Goal: Transaction & Acquisition: Obtain resource

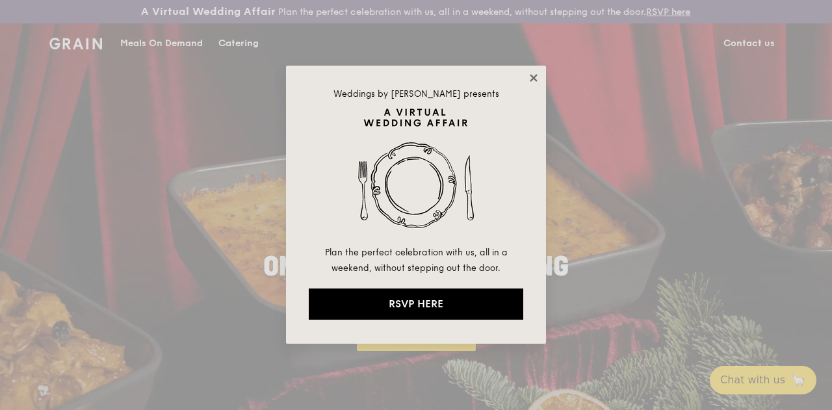
click at [535, 79] on icon at bounding box center [534, 78] width 12 height 12
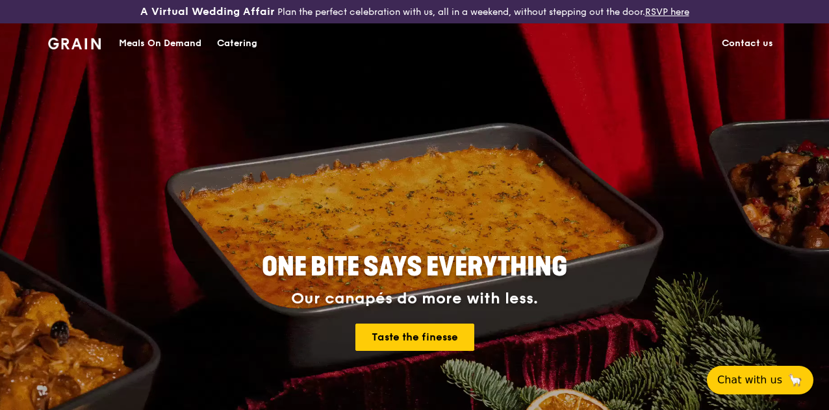
click at [240, 52] on div "Catering" at bounding box center [237, 43] width 40 height 39
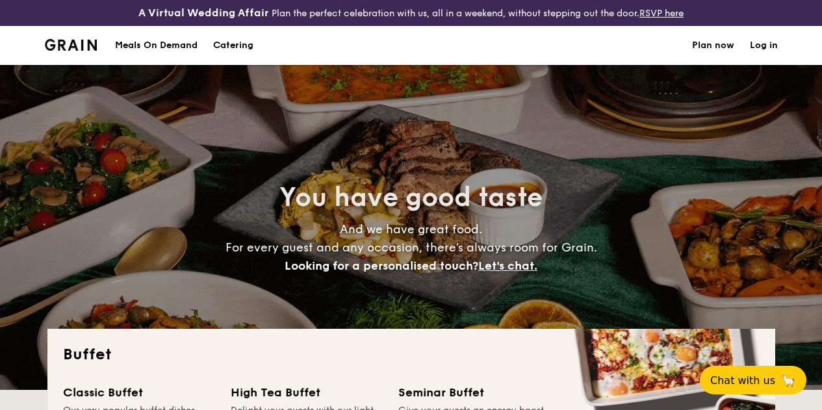
select select
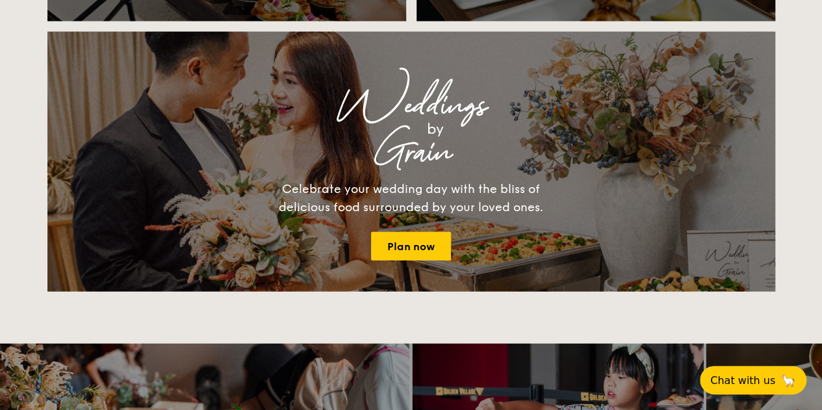
scroll to position [1299, 0]
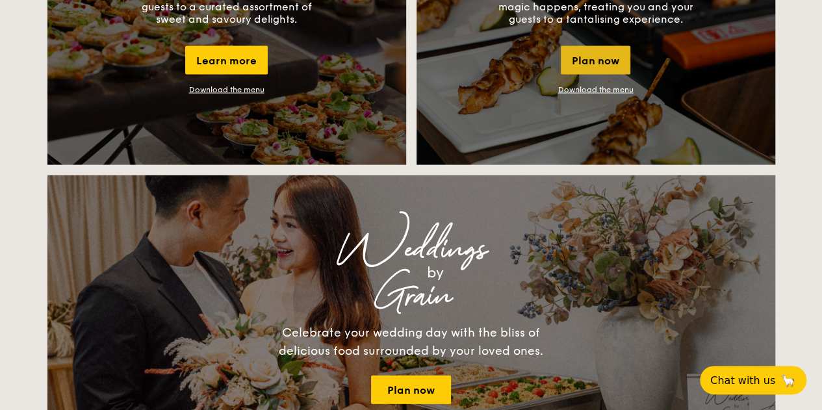
click at [604, 73] on div "Plan now" at bounding box center [596, 60] width 70 height 29
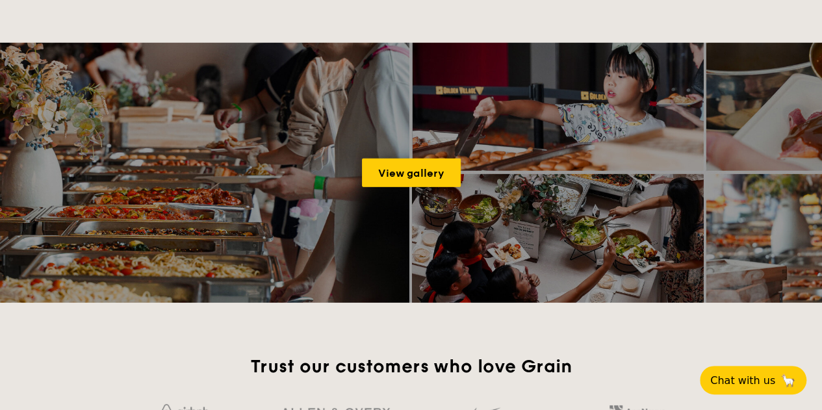
scroll to position [1746, 0]
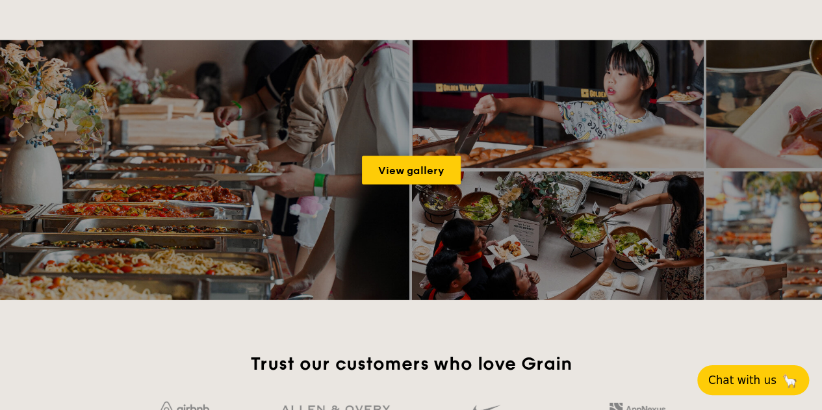
click at [767, 375] on span "Chat with us" at bounding box center [742, 380] width 68 height 13
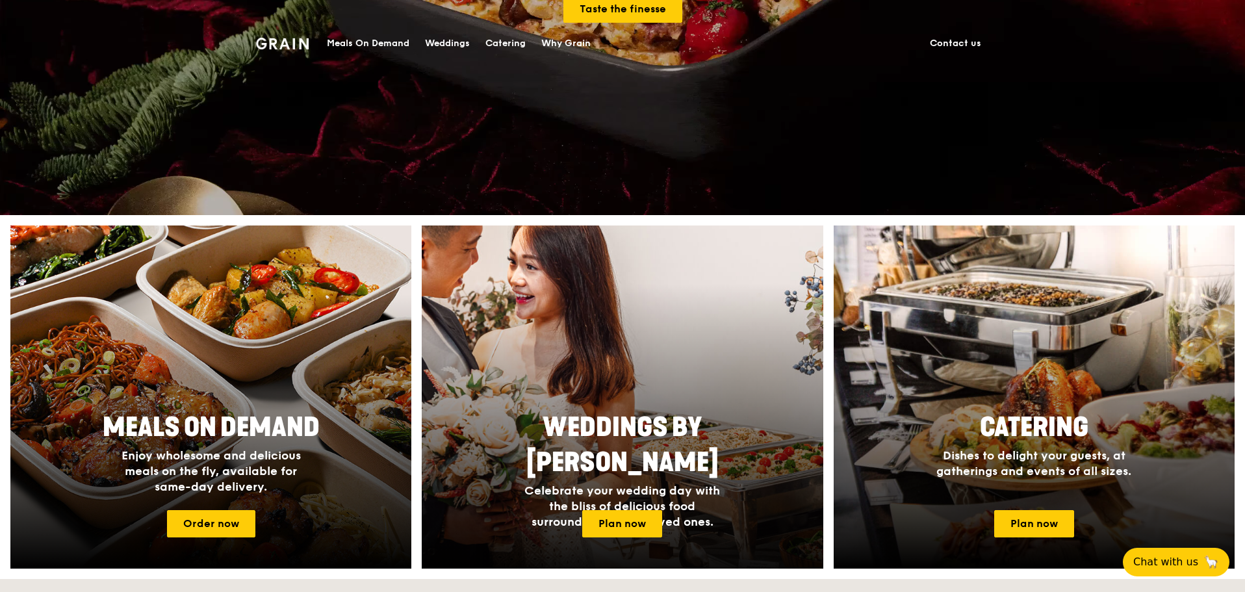
scroll to position [520, 0]
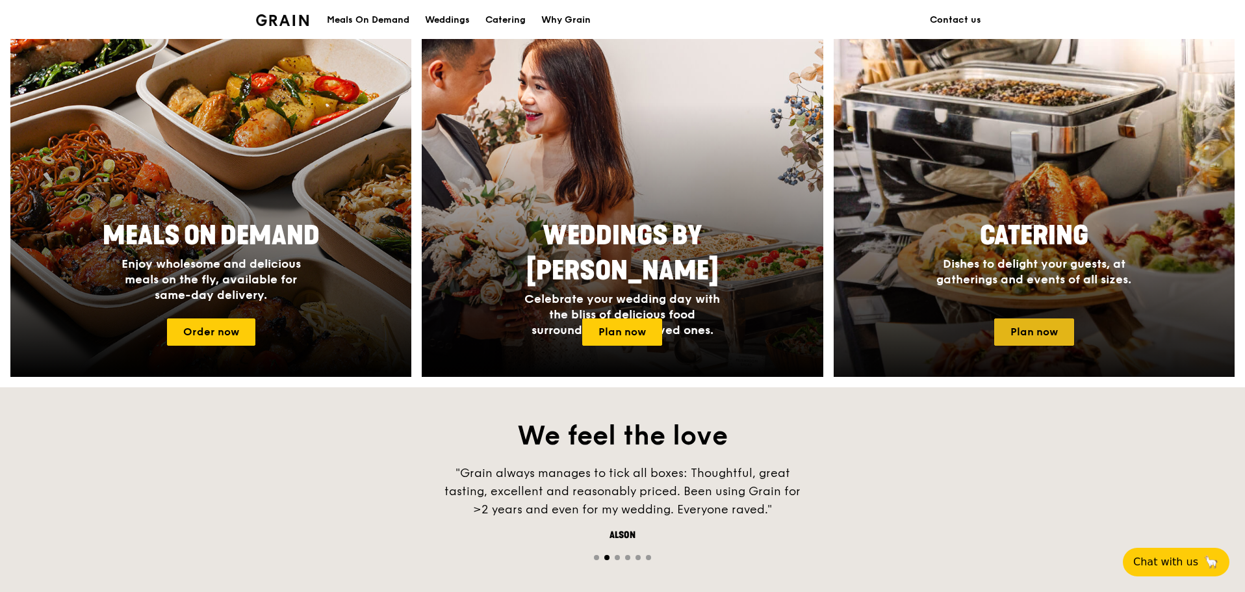
click at [828, 335] on link "Plan now" at bounding box center [1034, 331] width 80 height 27
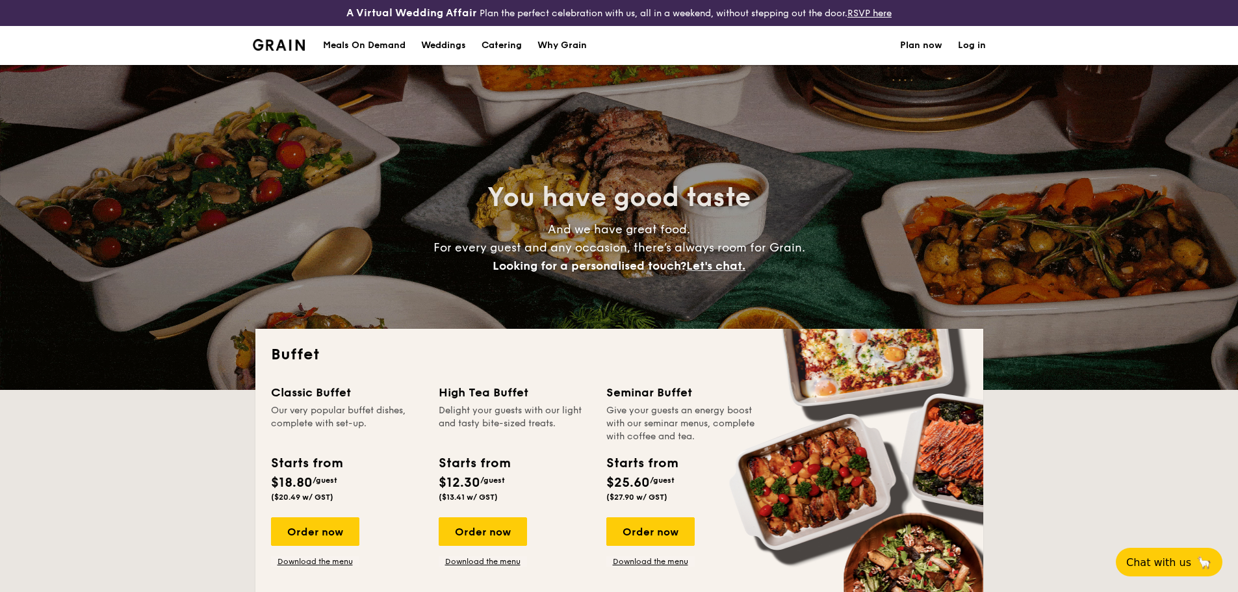
select select
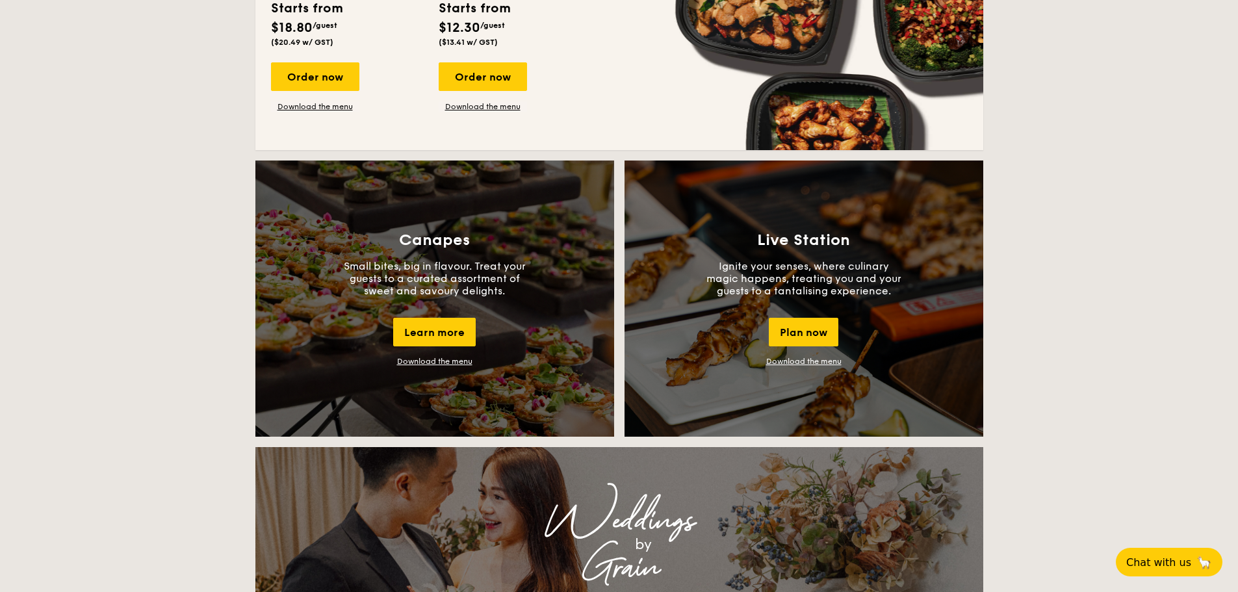
scroll to position [1105, 0]
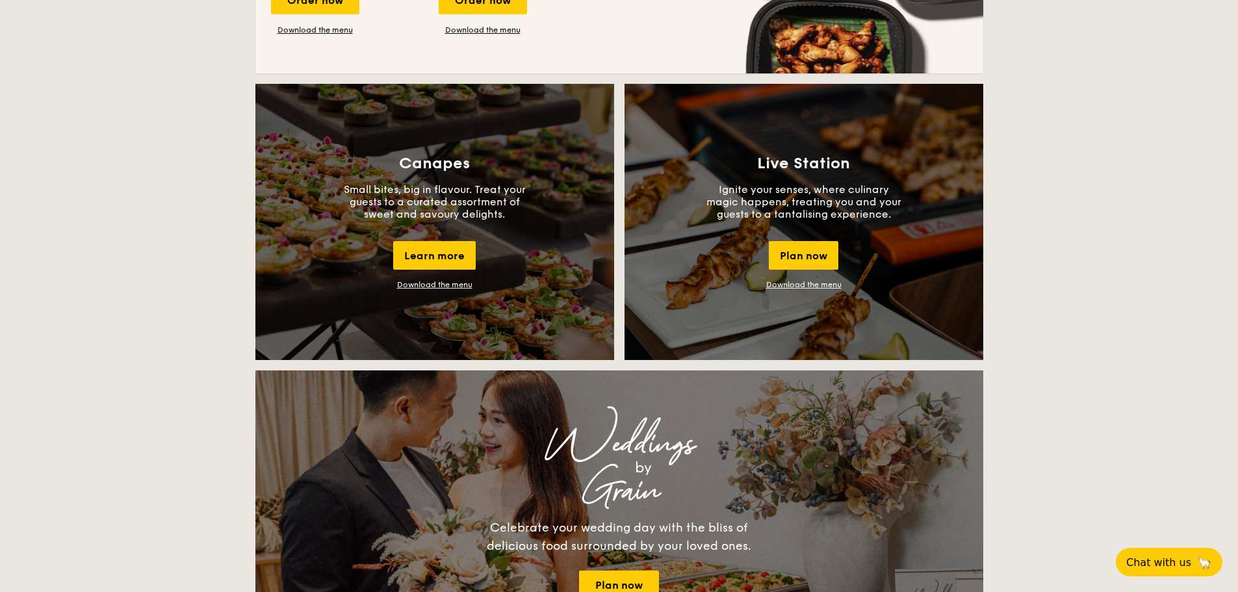
click at [808, 282] on link "Download the menu" at bounding box center [803, 284] width 75 height 9
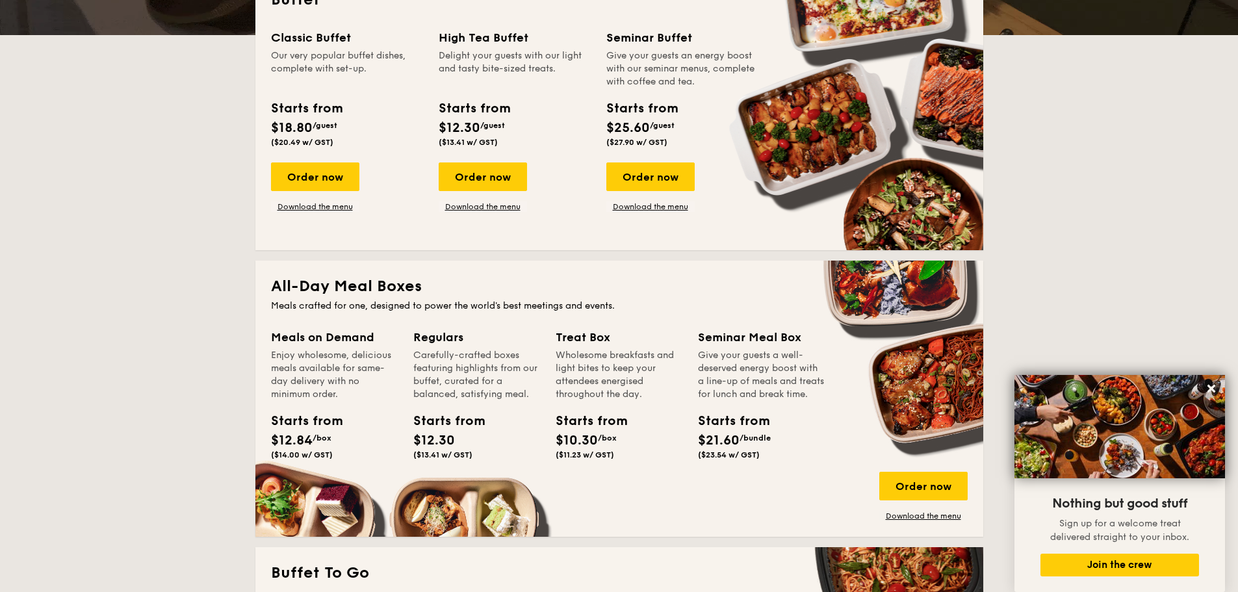
scroll to position [130, 0]
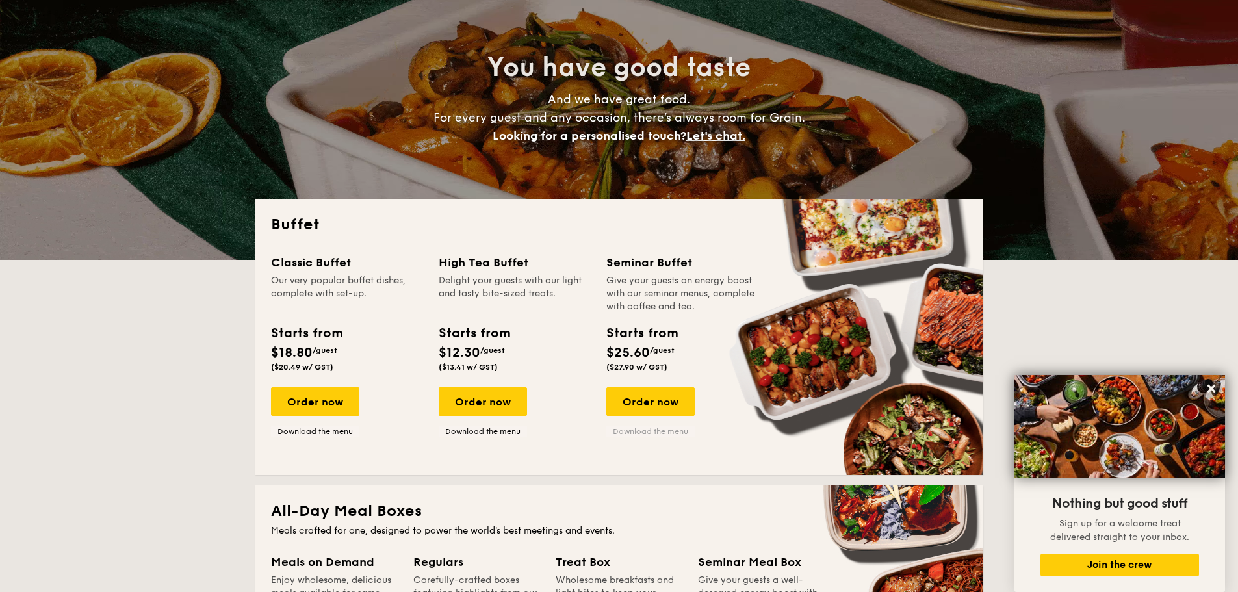
click at [656, 434] on link "Download the menu" at bounding box center [650, 431] width 88 height 10
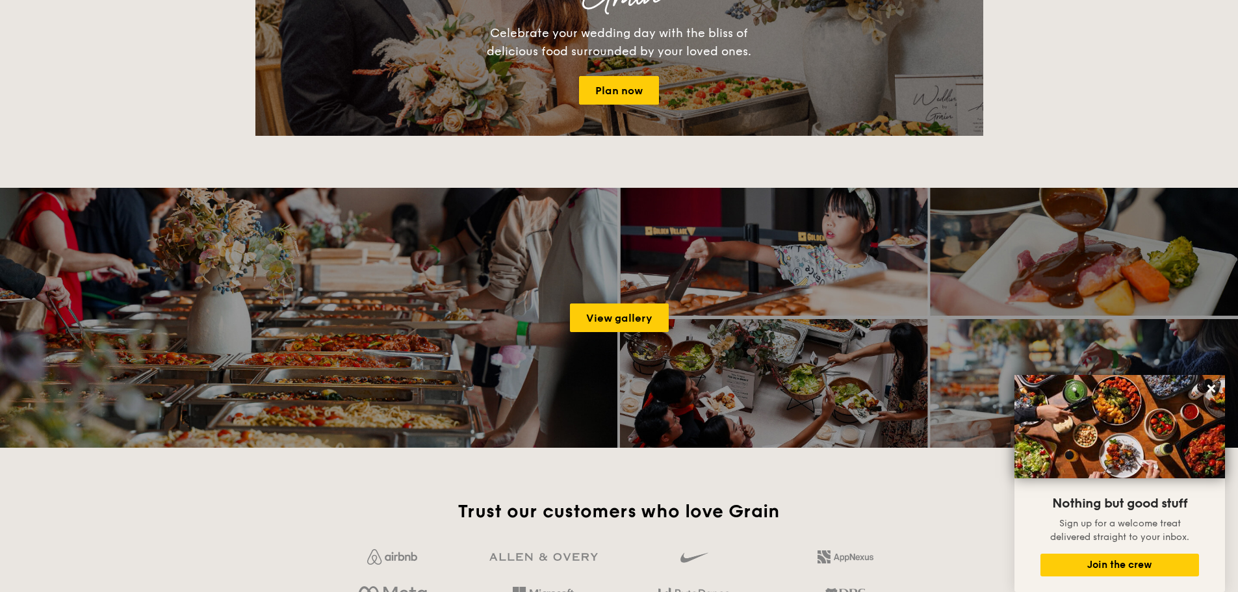
scroll to position [1624, 0]
